Goal: Find specific page/section: Find specific page/section

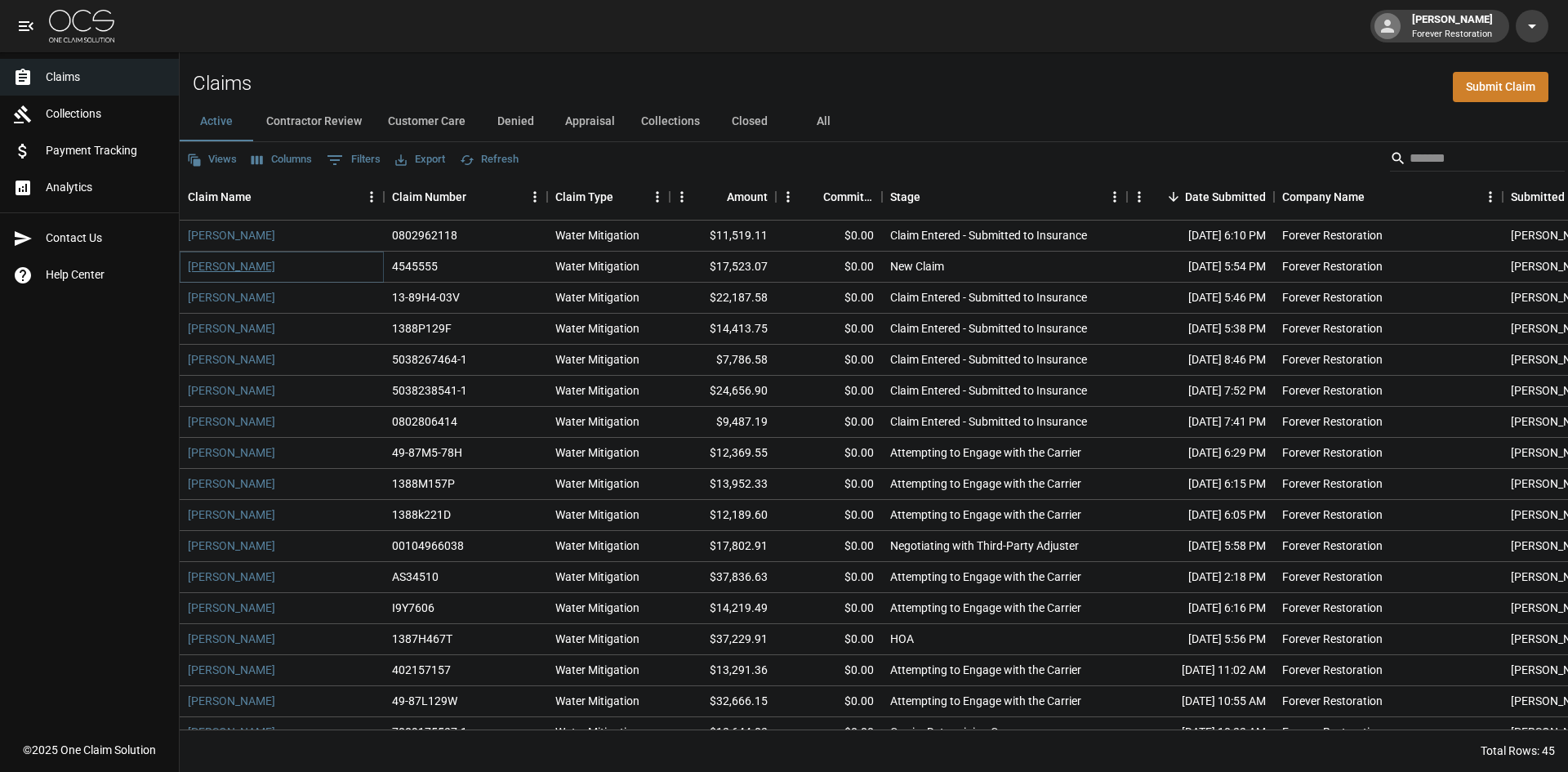
click at [218, 268] on link "[PERSON_NAME]" at bounding box center [231, 266] width 87 height 16
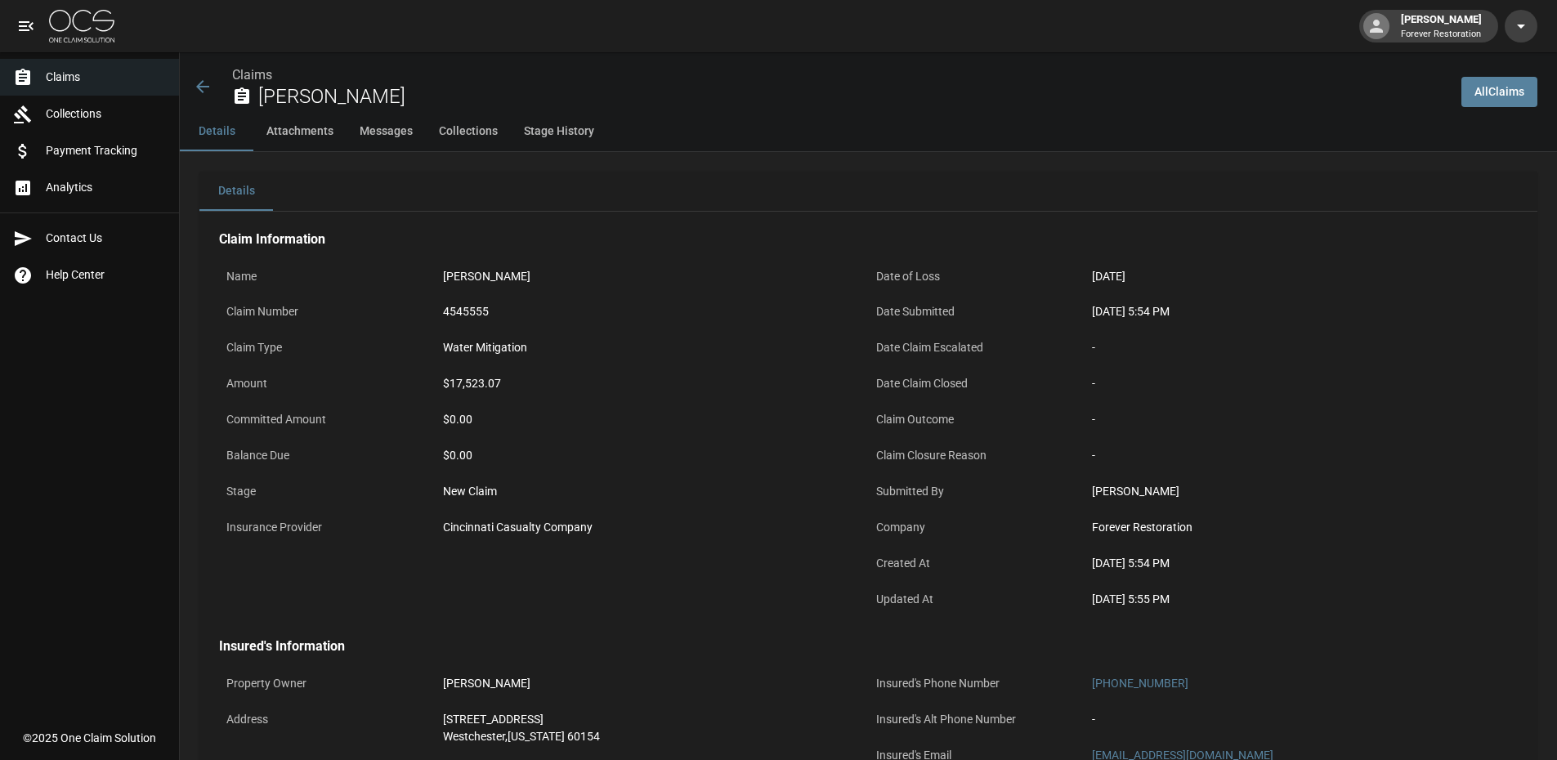
click at [125, 83] on span "Claims" at bounding box center [106, 77] width 120 height 17
